Goal: Use online tool/utility: Utilize a website feature to perform a specific function

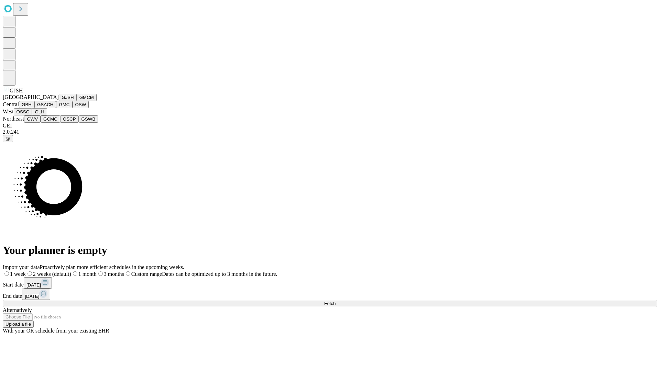
click at [59, 101] on button "GJSH" at bounding box center [68, 97] width 18 height 7
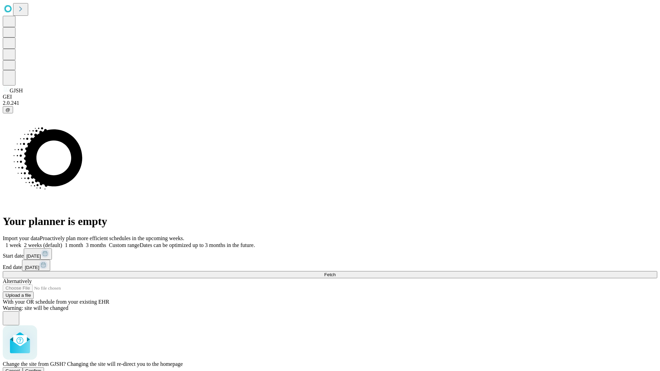
click at [42, 369] on span "Confirm" at bounding box center [33, 371] width 16 height 5
click at [62, 242] on label "2 weeks (default)" at bounding box center [41, 245] width 41 height 6
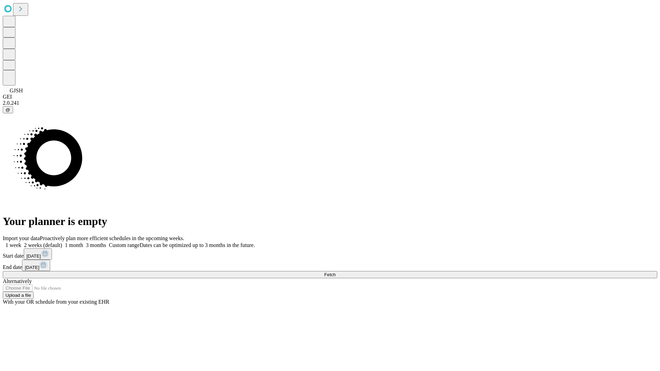
click at [336, 272] on span "Fetch" at bounding box center [329, 274] width 11 height 5
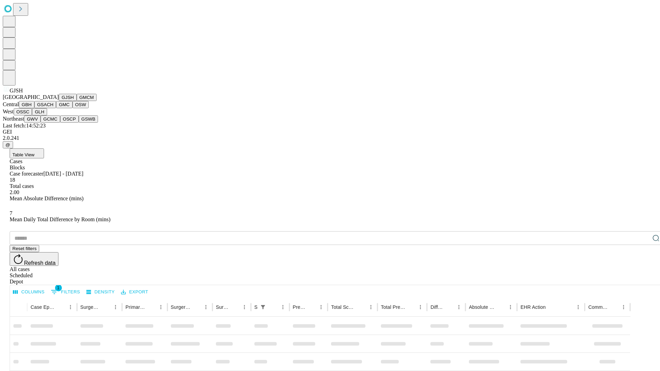
click at [77, 101] on button "GMCM" at bounding box center [87, 97] width 20 height 7
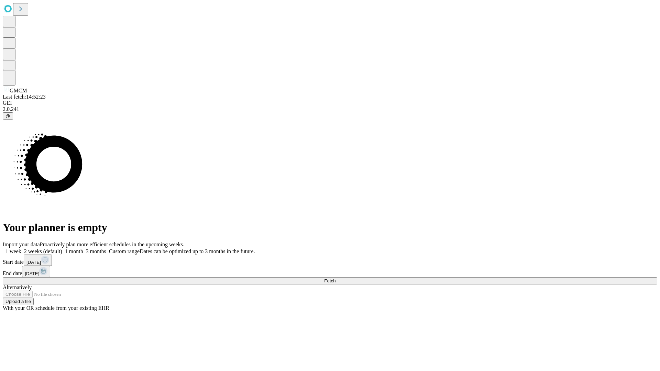
click at [62, 249] on label "2 weeks (default)" at bounding box center [41, 252] width 41 height 6
click at [336, 278] on span "Fetch" at bounding box center [329, 280] width 11 height 5
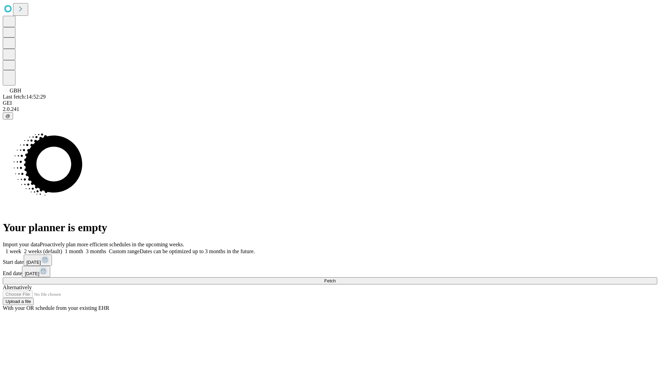
click at [62, 249] on label "2 weeks (default)" at bounding box center [41, 252] width 41 height 6
click at [336, 278] on span "Fetch" at bounding box center [329, 280] width 11 height 5
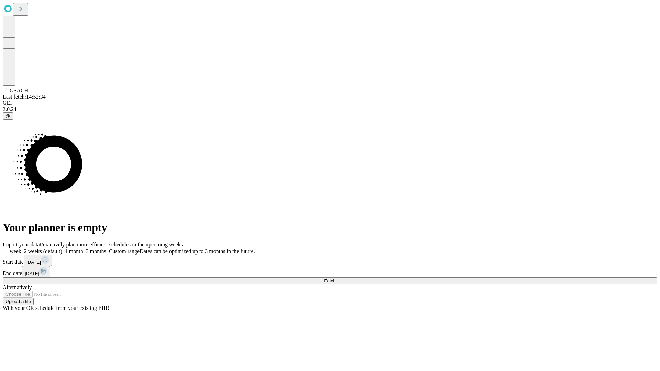
click at [62, 249] on label "2 weeks (default)" at bounding box center [41, 252] width 41 height 6
click at [336, 278] on span "Fetch" at bounding box center [329, 280] width 11 height 5
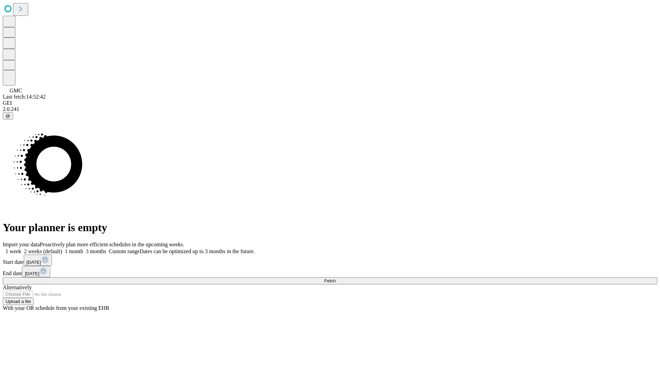
click at [62, 249] on label "2 weeks (default)" at bounding box center [41, 252] width 41 height 6
click at [336, 278] on span "Fetch" at bounding box center [329, 280] width 11 height 5
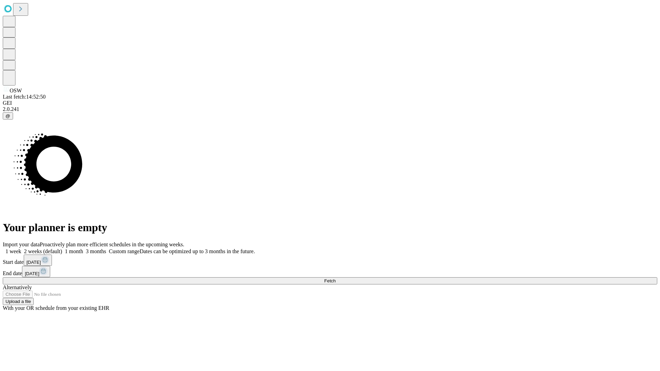
click at [62, 249] on label "2 weeks (default)" at bounding box center [41, 252] width 41 height 6
click at [336, 278] on span "Fetch" at bounding box center [329, 280] width 11 height 5
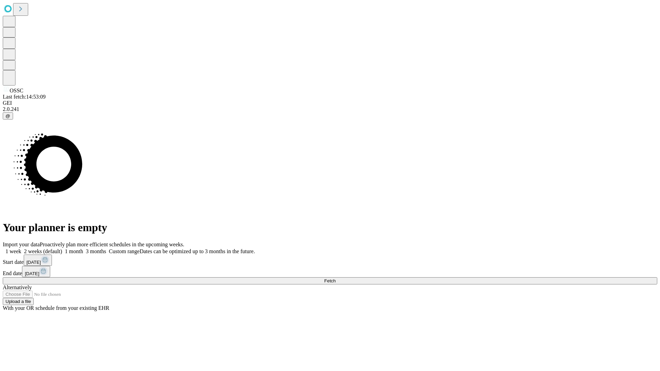
click at [336, 278] on span "Fetch" at bounding box center [329, 280] width 11 height 5
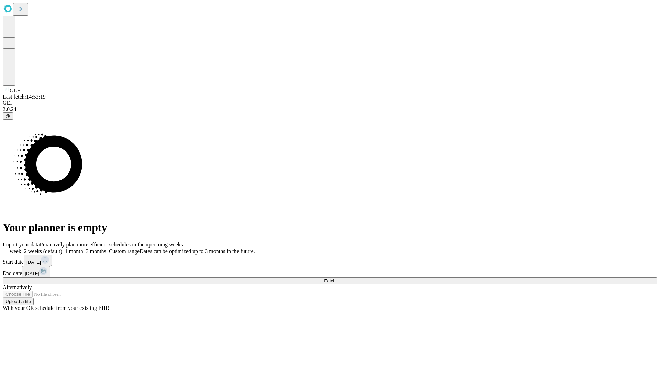
click at [62, 249] on label "2 weeks (default)" at bounding box center [41, 252] width 41 height 6
click at [336, 278] on span "Fetch" at bounding box center [329, 280] width 11 height 5
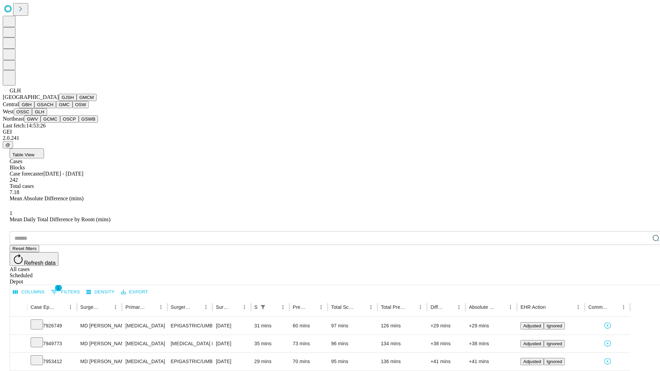
click at [41, 123] on button "GWV" at bounding box center [32, 119] width 17 height 7
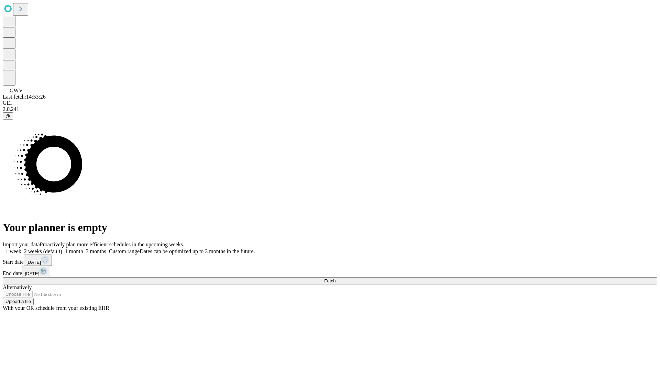
click at [62, 249] on label "2 weeks (default)" at bounding box center [41, 252] width 41 height 6
click at [336, 278] on span "Fetch" at bounding box center [329, 280] width 11 height 5
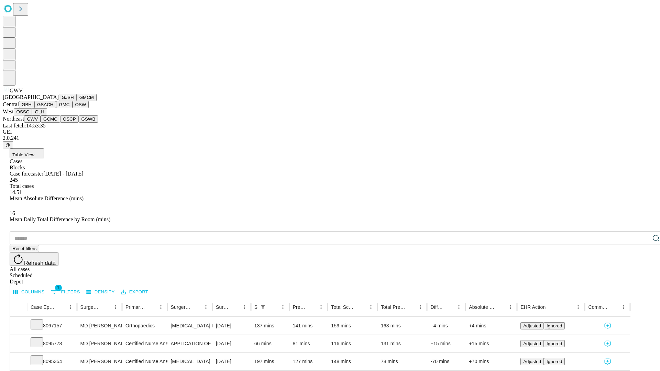
click at [53, 123] on button "GCMC" at bounding box center [51, 119] width 20 height 7
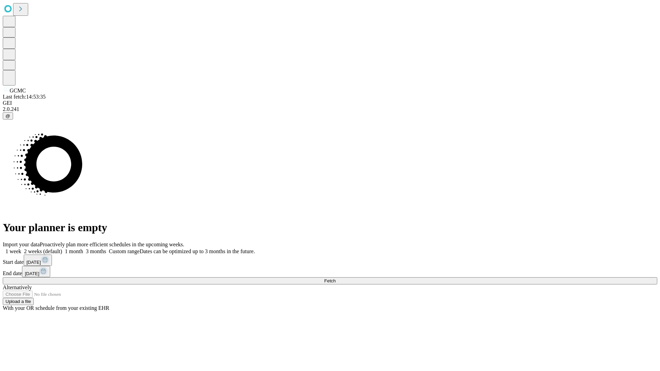
click at [62, 249] on label "2 weeks (default)" at bounding box center [41, 252] width 41 height 6
click at [336, 278] on span "Fetch" at bounding box center [329, 280] width 11 height 5
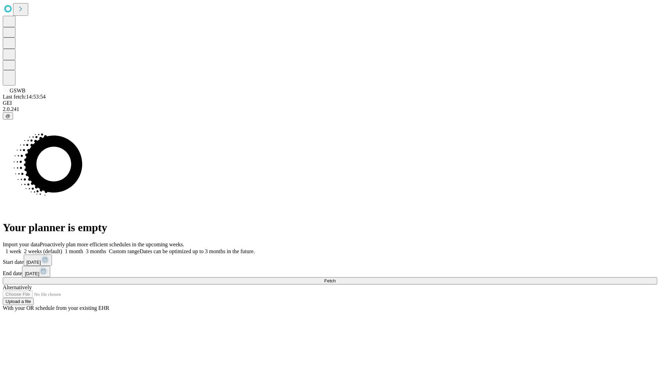
click at [62, 249] on label "2 weeks (default)" at bounding box center [41, 252] width 41 height 6
click at [336, 278] on span "Fetch" at bounding box center [329, 280] width 11 height 5
